Goal: Obtain resource: Download file/media

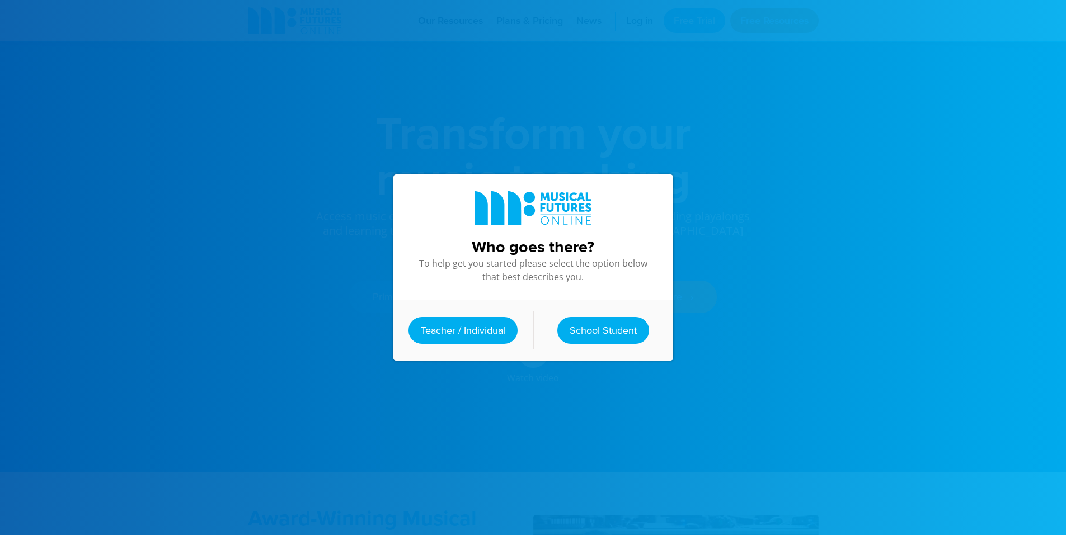
scroll to position [392, 0]
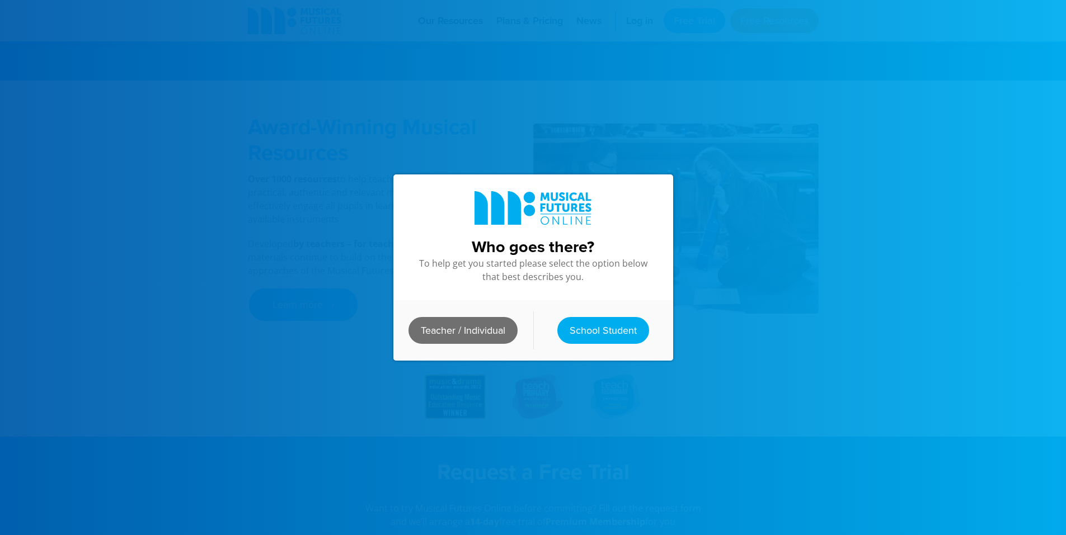
click at [476, 334] on link "Teacher / Individual" at bounding box center [462, 330] width 109 height 27
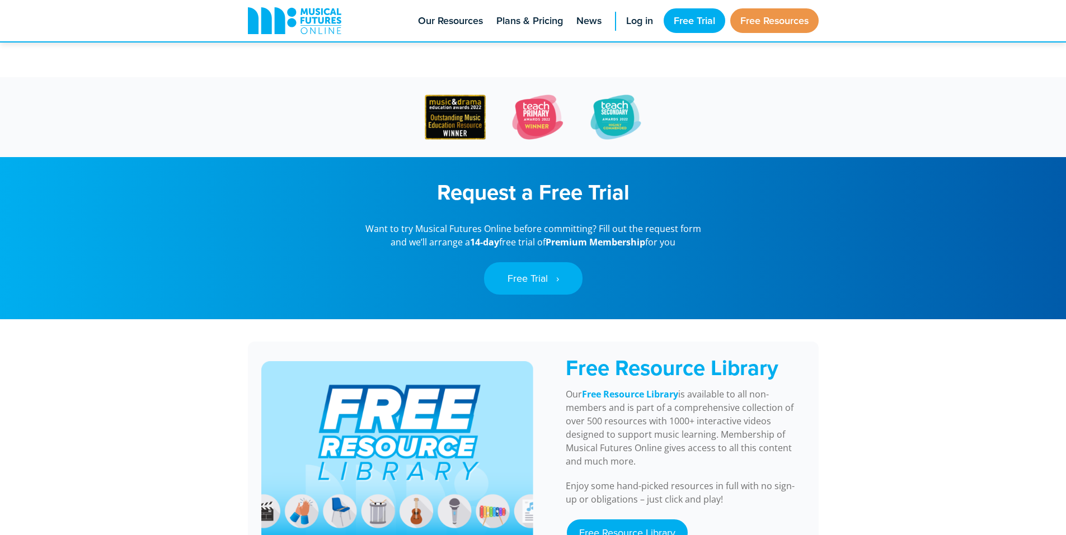
scroll to position [951, 0]
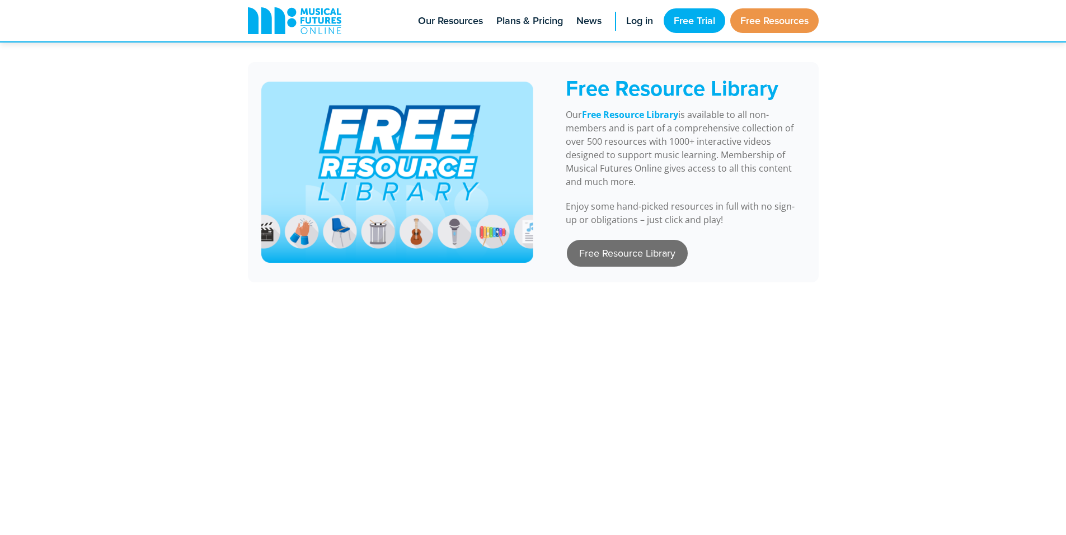
click at [590, 267] on link "Free Resource Library" at bounding box center [627, 253] width 121 height 27
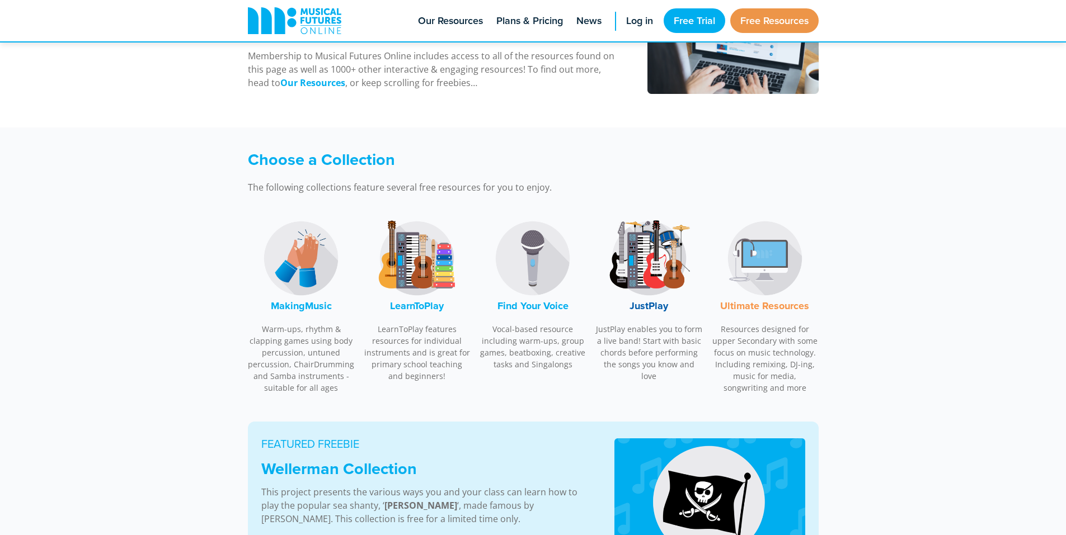
scroll to position [280, 0]
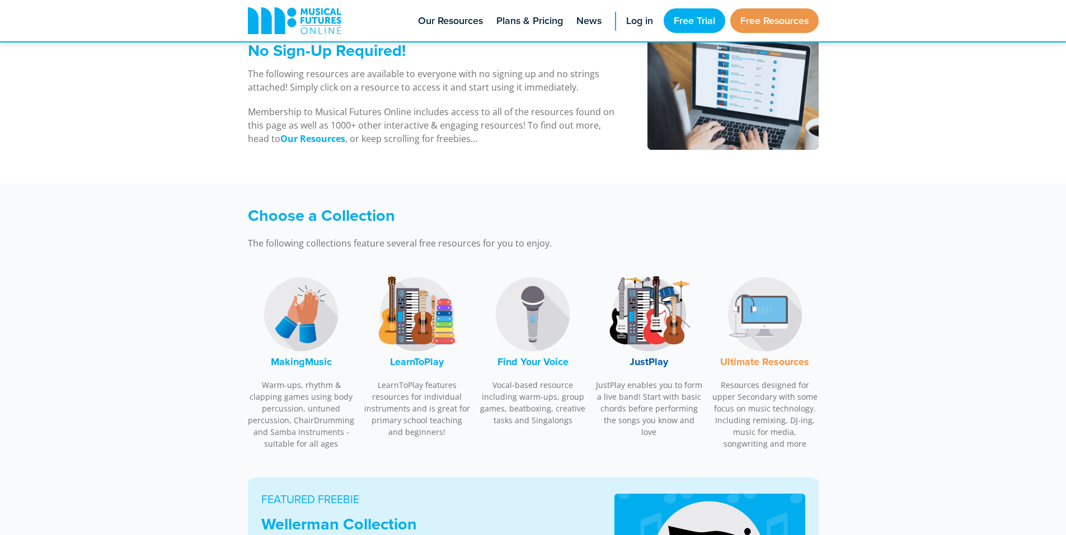
click at [314, 324] on img at bounding box center [301, 314] width 84 height 84
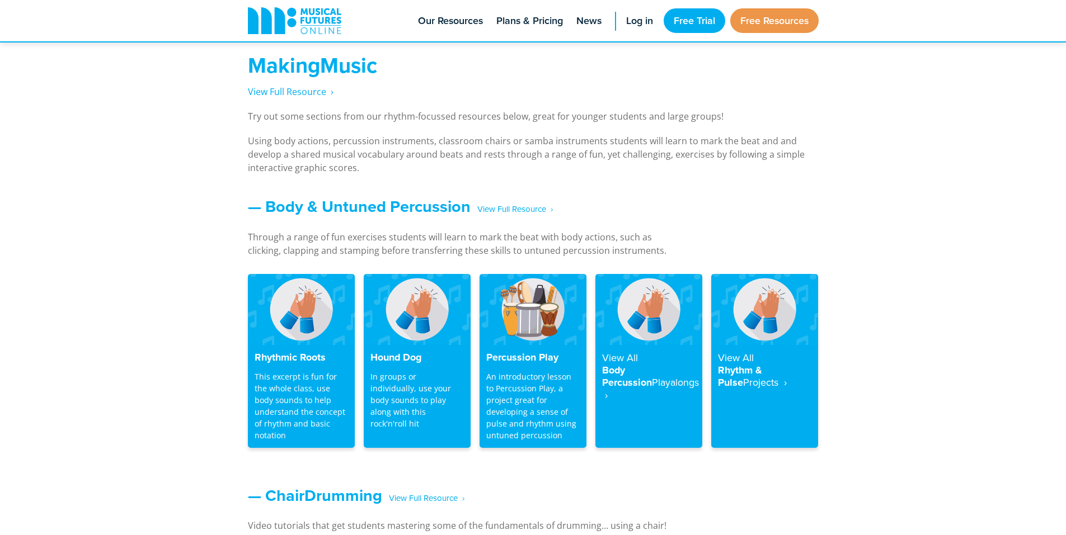
scroll to position [827, 0]
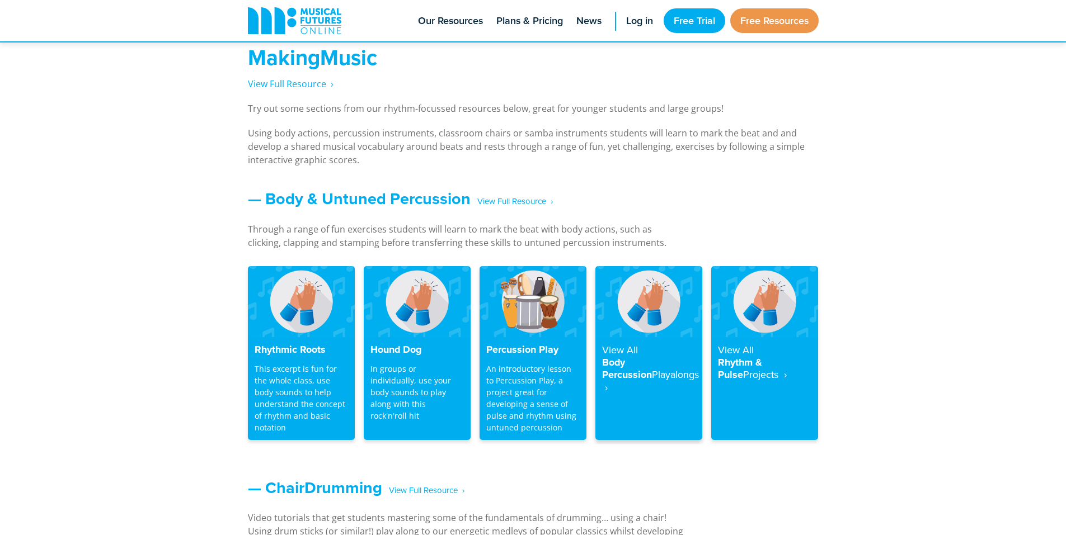
click at [656, 304] on img at bounding box center [648, 301] width 107 height 71
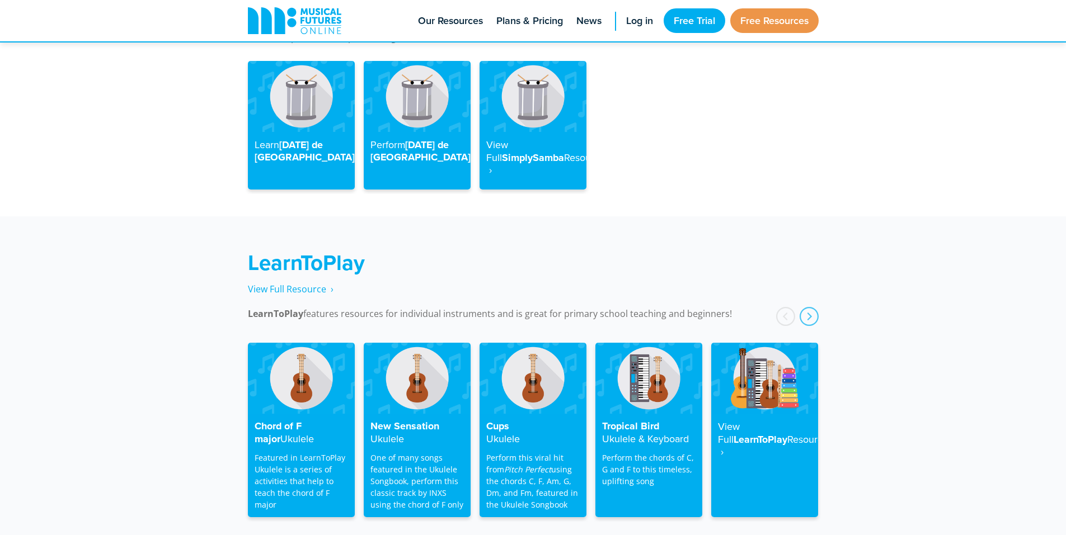
scroll to position [1494, 0]
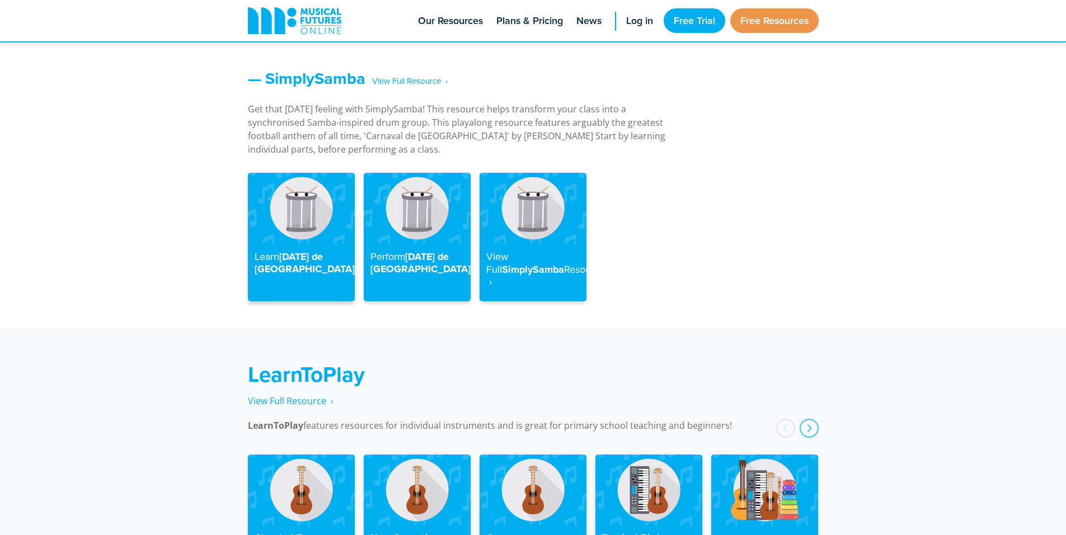
click at [313, 206] on img at bounding box center [301, 208] width 107 height 71
